Goal: Task Accomplishment & Management: Use online tool/utility

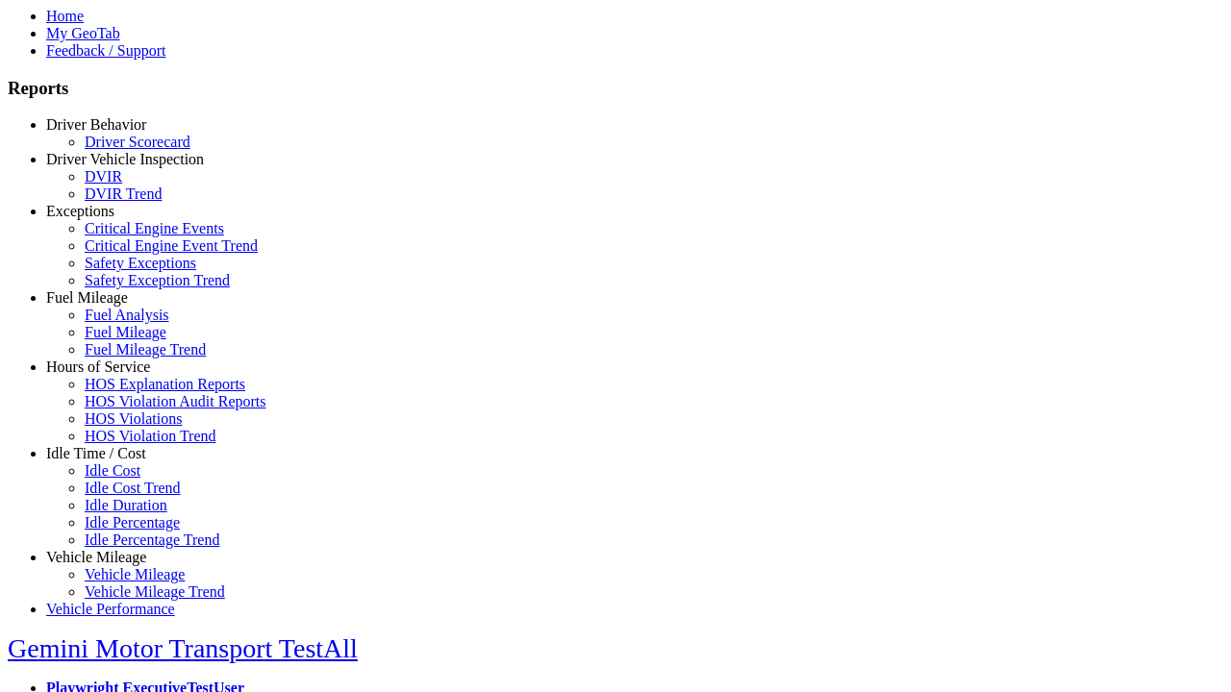
click at [111, 306] on link "Fuel Mileage" at bounding box center [87, 297] width 82 height 16
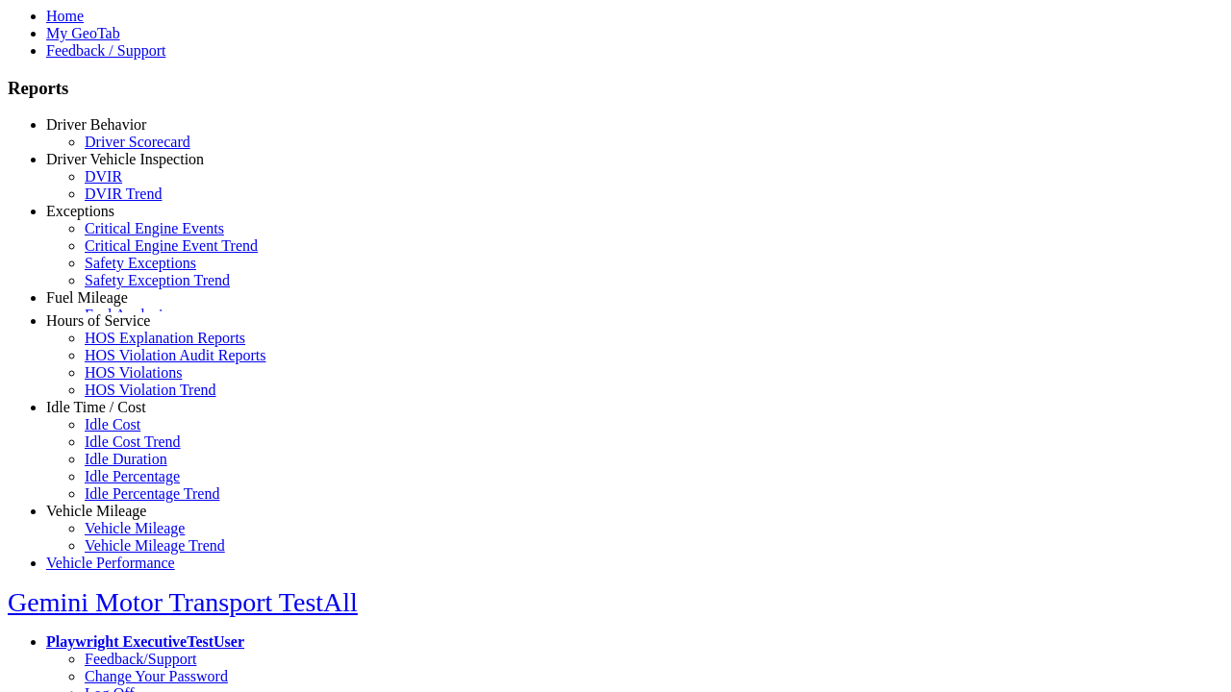
click at [125, 340] on link "Fuel Mileage" at bounding box center [126, 332] width 82 height 16
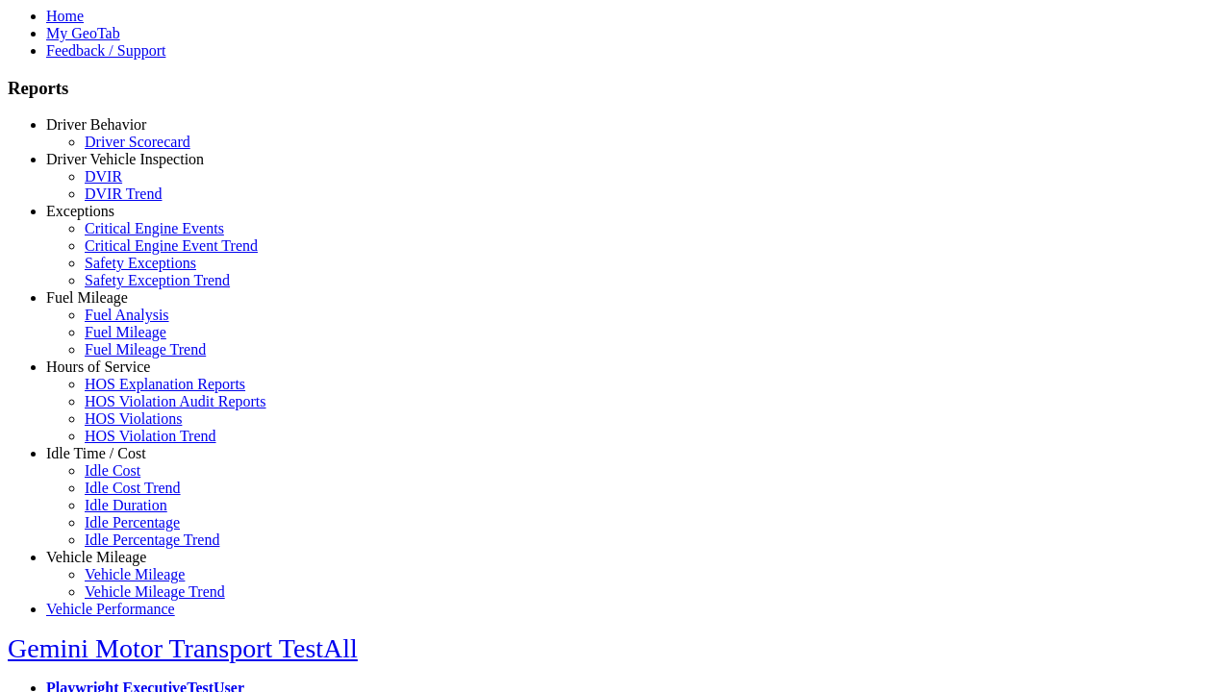
select select "**********"
type input "**********"
